Goal: Download file/media

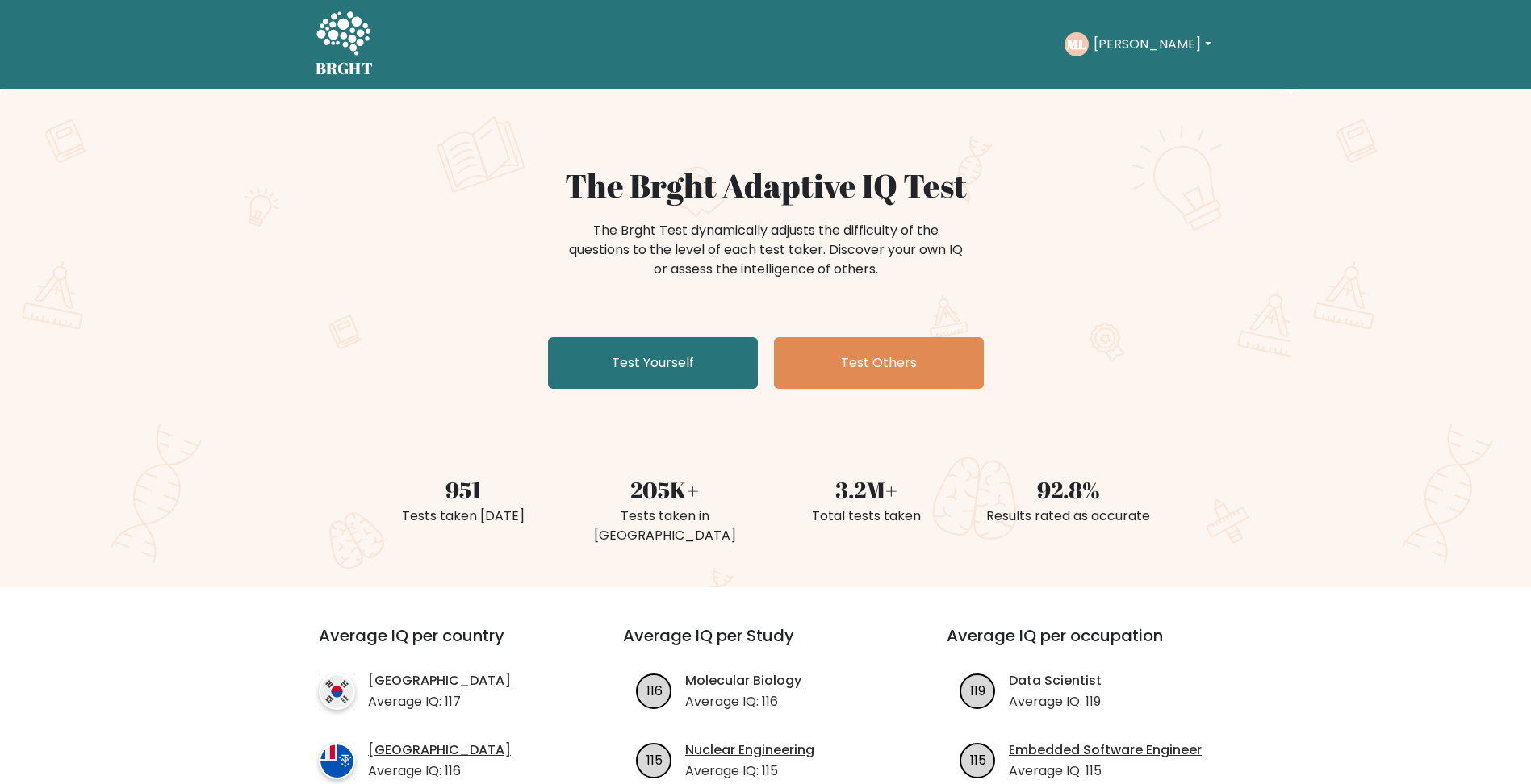
click at [1166, 44] on button "[PERSON_NAME]" at bounding box center [1152, 44] width 127 height 21
click at [1122, 97] on link "Profile" at bounding box center [1129, 104] width 127 height 26
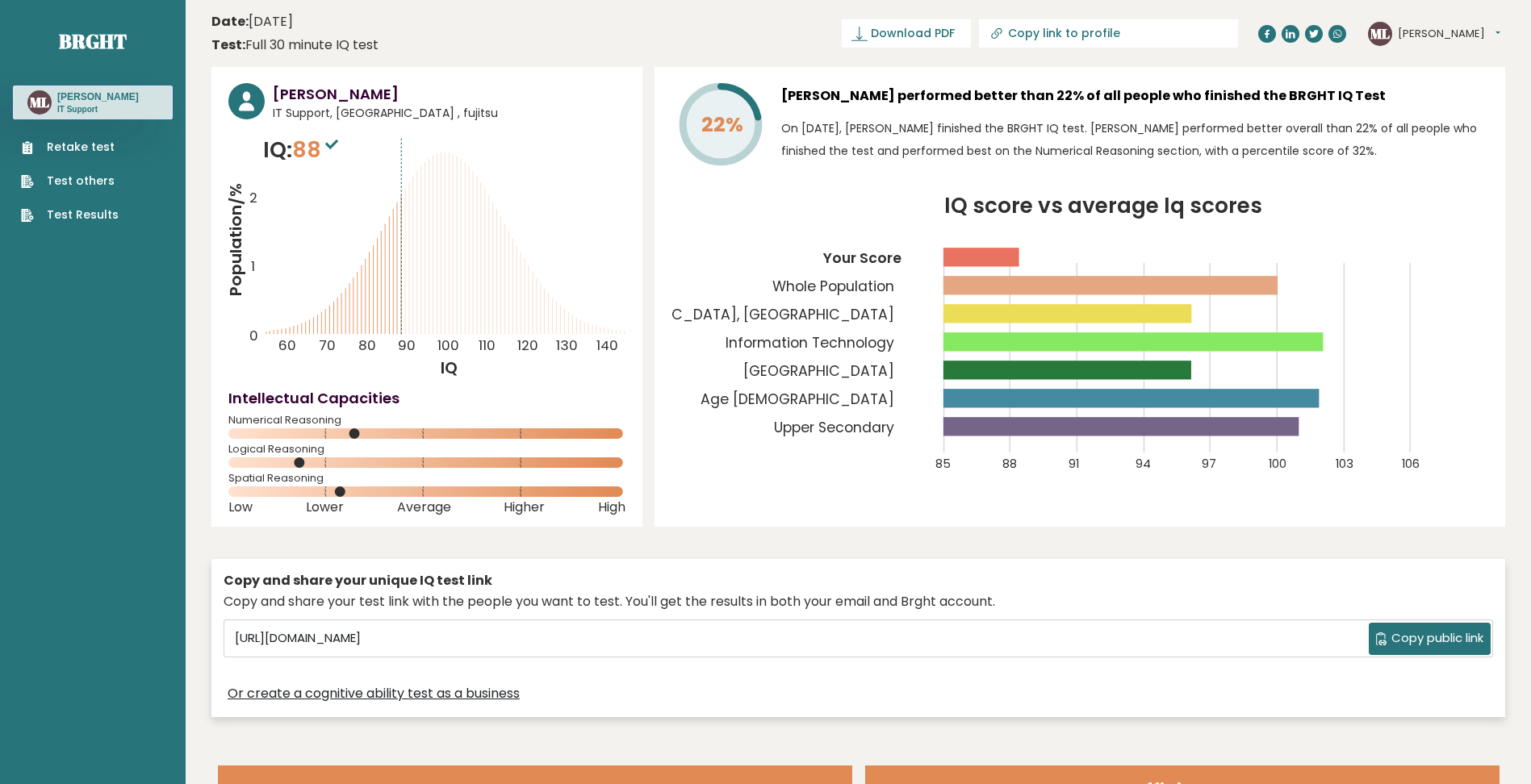
click at [1062, 287] on rect at bounding box center [1111, 285] width 335 height 18
click at [896, 265] on tspan "Your Score" at bounding box center [863, 258] width 79 height 19
click at [1244, 341] on rect at bounding box center [1134, 341] width 380 height 18
click at [955, 35] on span "Download PDF" at bounding box center [912, 33] width 84 height 17
